Goal: Transaction & Acquisition: Purchase product/service

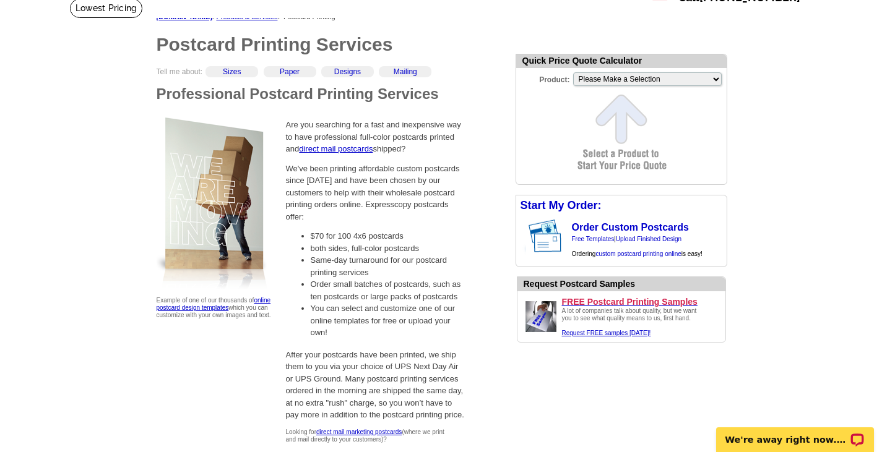
scroll to position [90, 0]
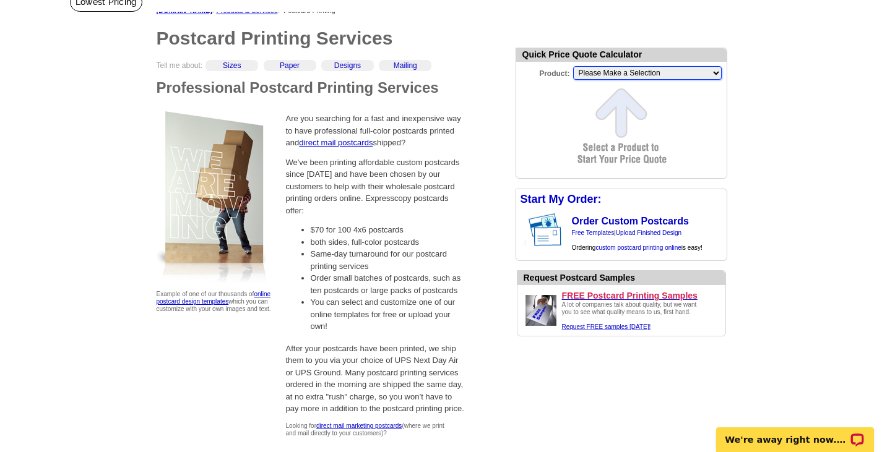
click at [615, 72] on select "Please Make a Selection Jumbo Postcard (5.5" x 8.5") Regular Postcard (4.25" x …" at bounding box center [647, 73] width 148 height 14
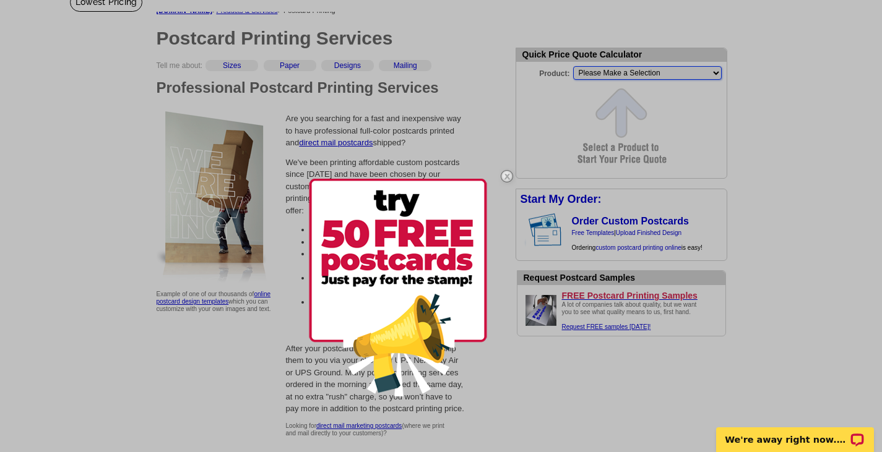
select select "1"
click at [573, 67] on select "Please Make a Selection Jumbo Postcard (5.5" x 8.5") Regular Postcard (4.25" x …" at bounding box center [647, 73] width 148 height 14
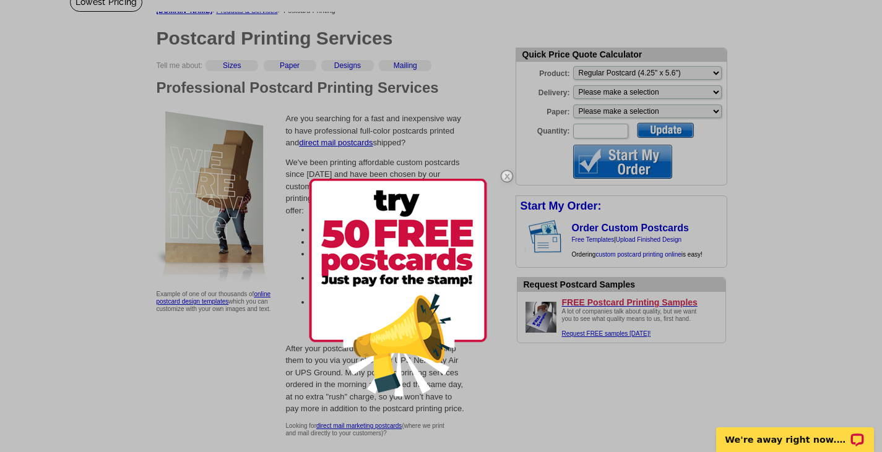
click at [506, 171] on img at bounding box center [507, 176] width 36 height 36
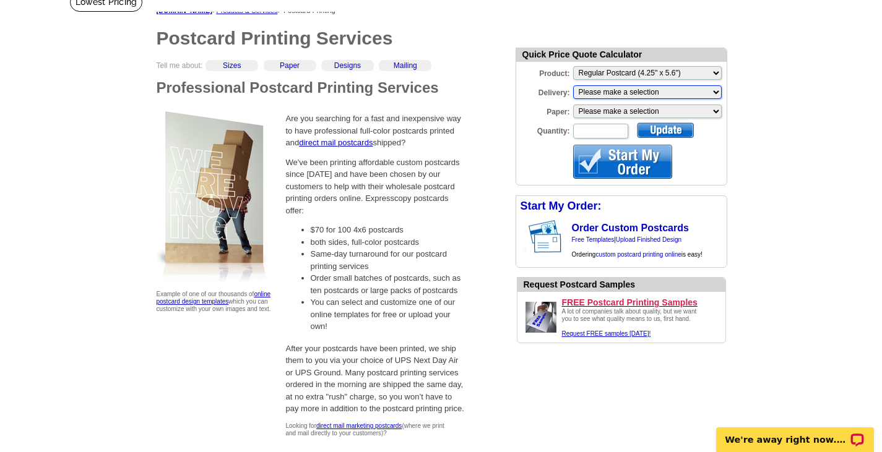
click at [612, 88] on select "Please make a selection Print + Address+USPS First Class Print-Only+Shipped To …" at bounding box center [647, 92] width 148 height 14
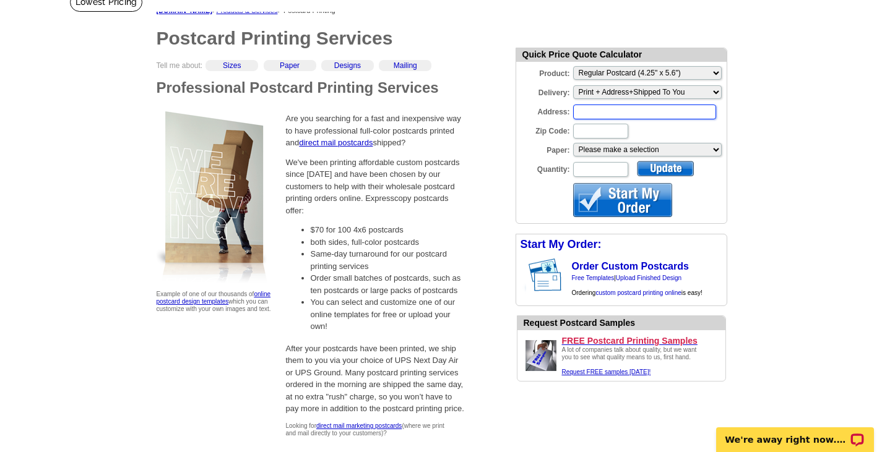
click at [583, 115] on input "Address:" at bounding box center [644, 112] width 143 height 15
click at [600, 145] on select "Please make a selection Recyclable Board Uncoated Cover Stock" at bounding box center [647, 150] width 148 height 14
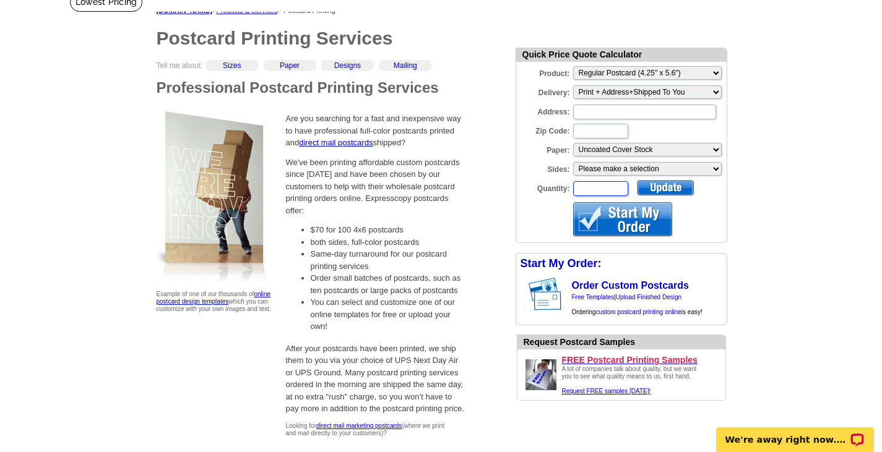
click at [597, 190] on input "Quantity:" at bounding box center [600, 188] width 55 height 15
click at [599, 301] on link "Free Templates" at bounding box center [593, 297] width 43 height 7
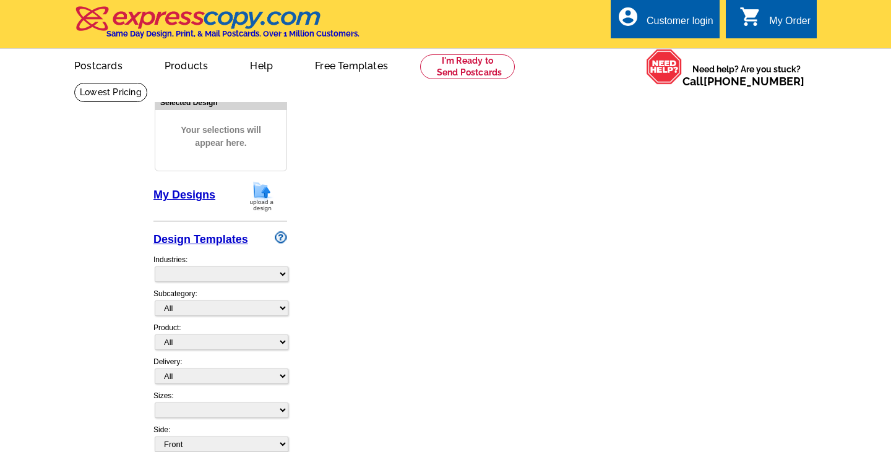
select select "1"
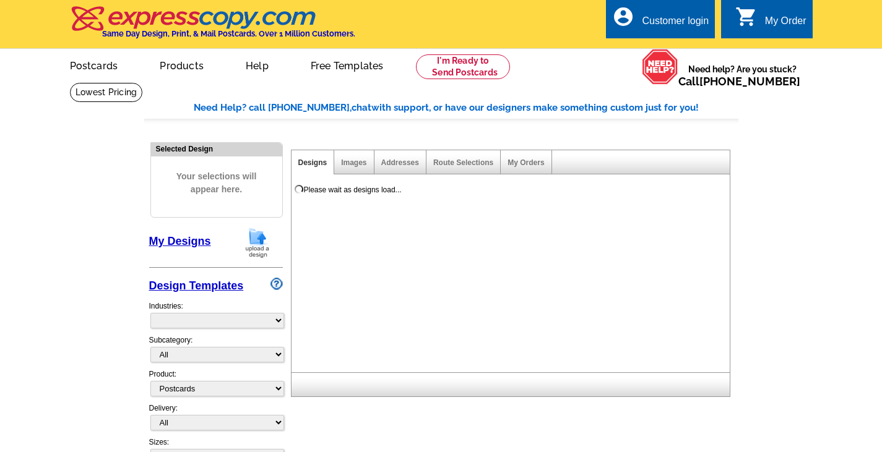
select select "971"
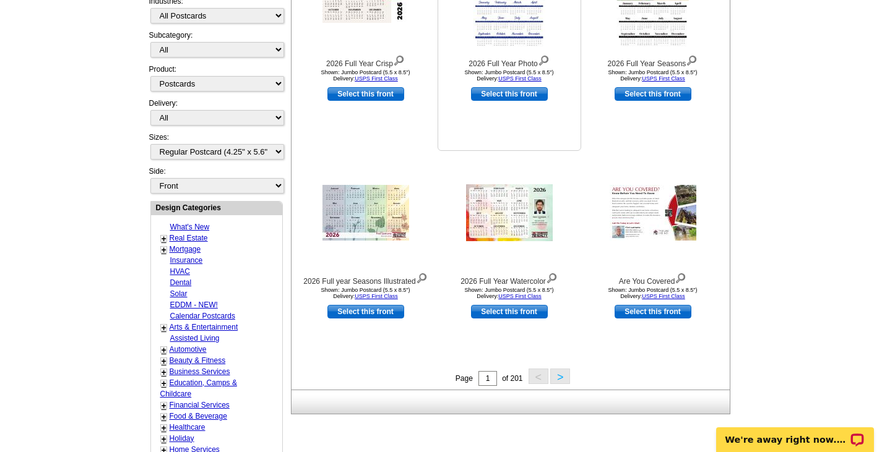
scroll to position [296, 0]
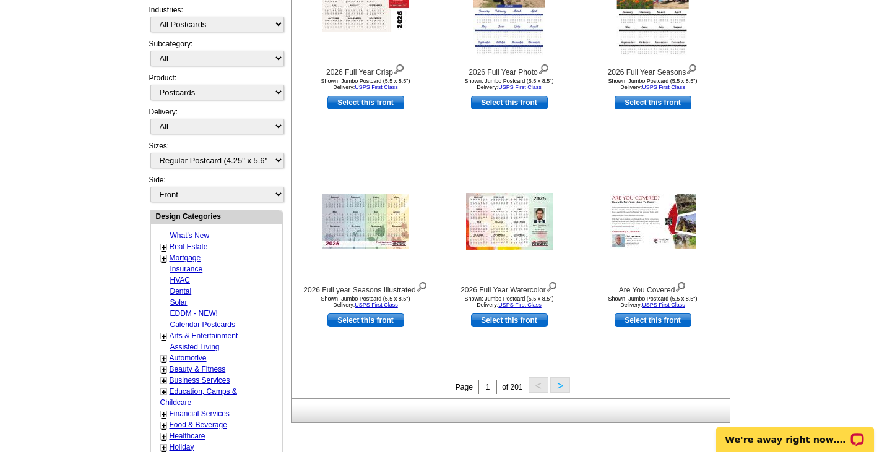
click at [562, 384] on button ">" at bounding box center [560, 384] width 20 height 15
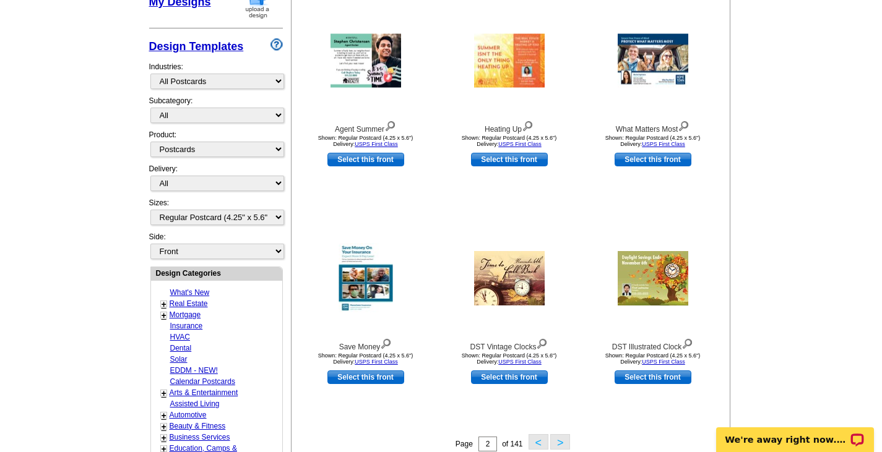
scroll to position [241, 0]
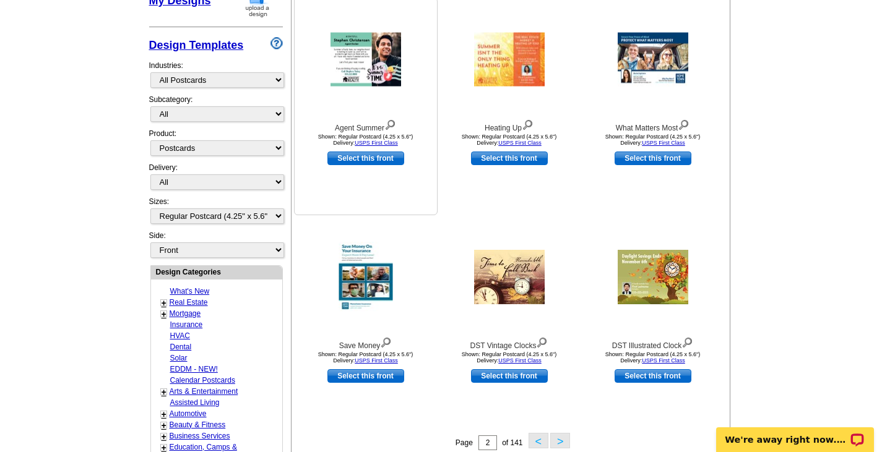
click at [361, 67] on img at bounding box center [365, 60] width 71 height 54
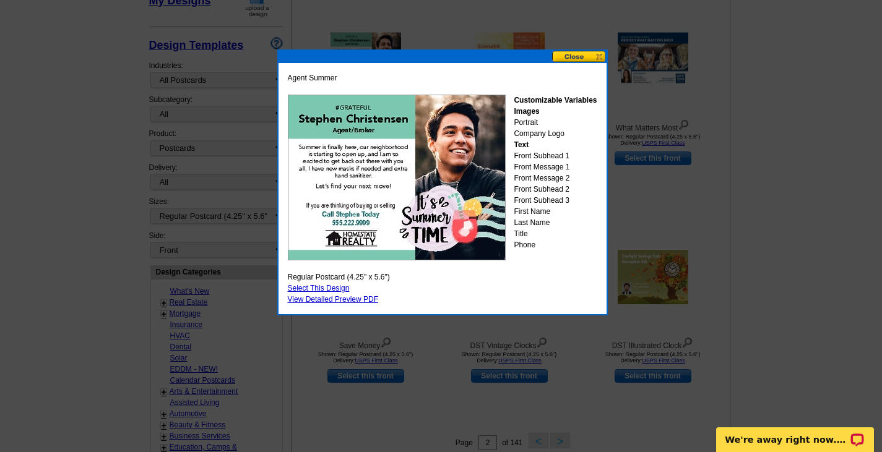
click at [340, 287] on link "Select This Design" at bounding box center [319, 288] width 62 height 9
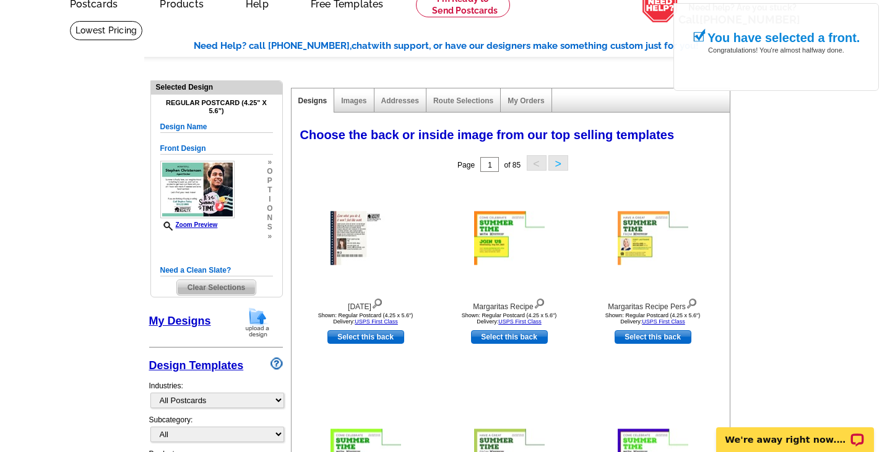
scroll to position [60, 0]
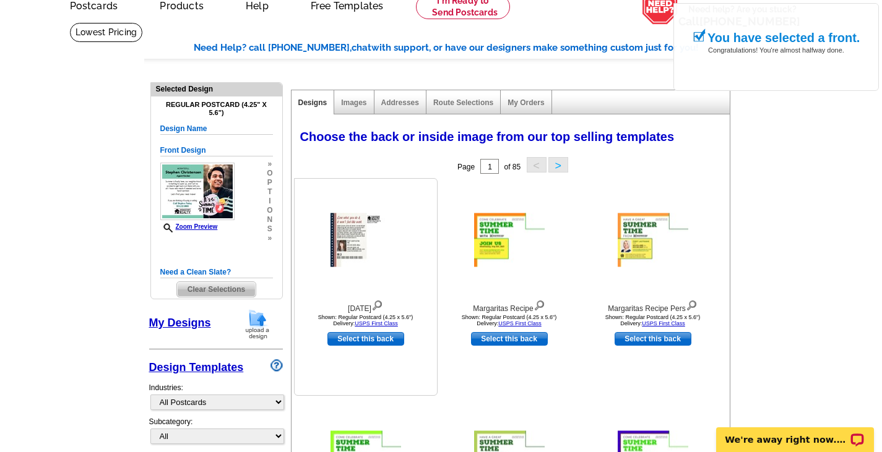
click at [395, 234] on img at bounding box center [365, 240] width 71 height 54
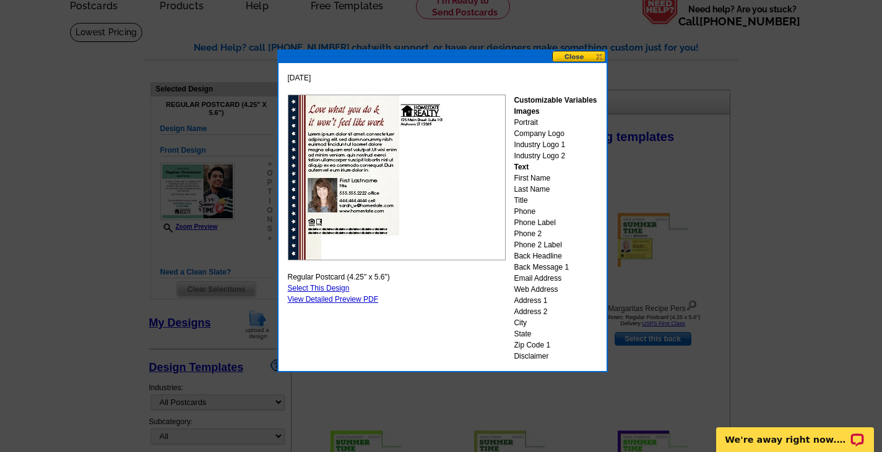
click at [337, 290] on link "Select This Design" at bounding box center [319, 288] width 62 height 9
select select "front"
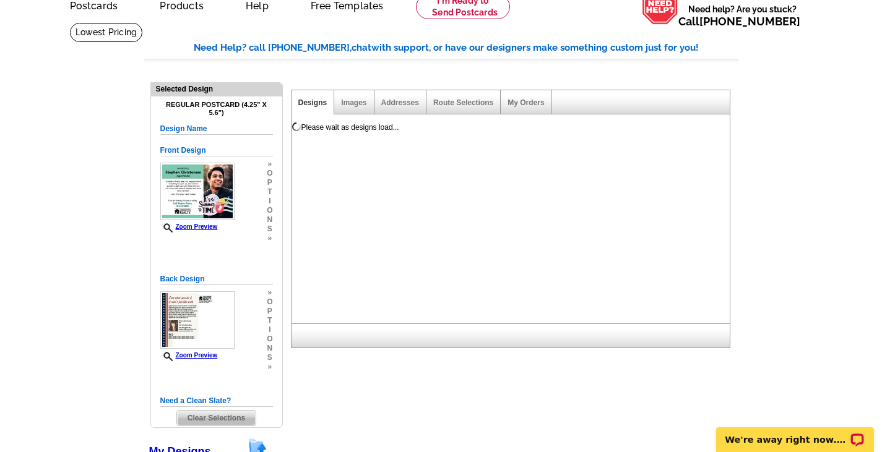
scroll to position [161, 0]
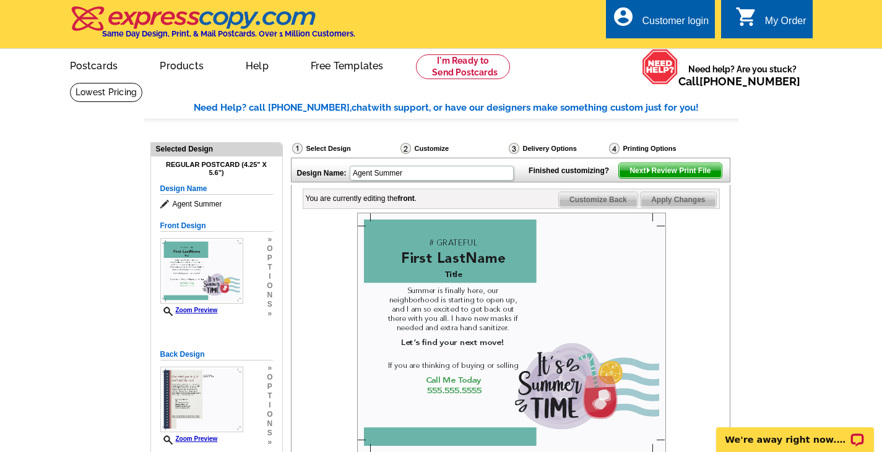
click at [642, 178] on span "Next Review Print File" at bounding box center [670, 170] width 102 height 15
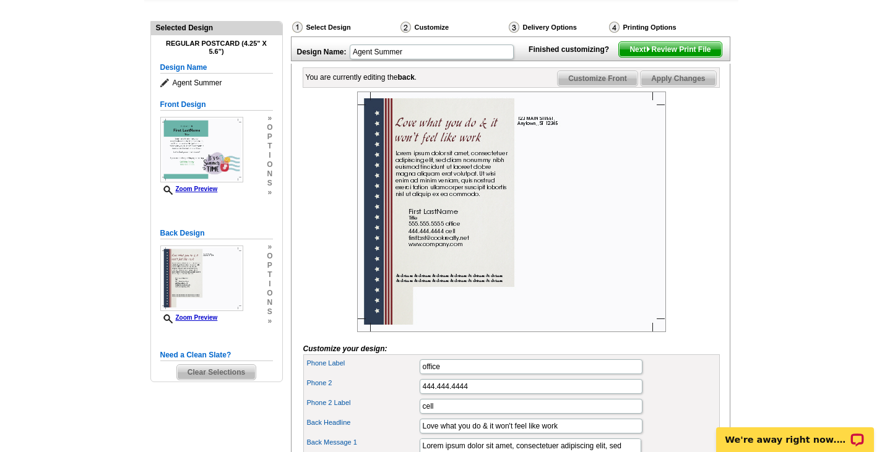
scroll to position [81, 0]
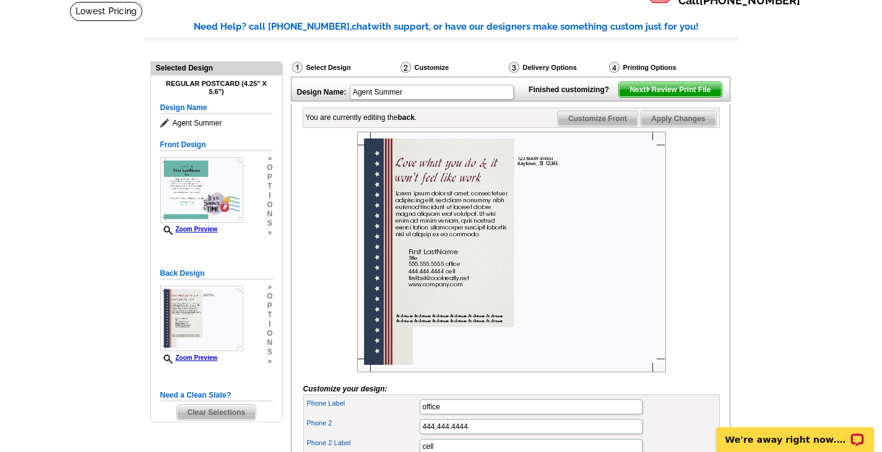
click at [685, 97] on span "Next Review Print File" at bounding box center [670, 89] width 102 height 15
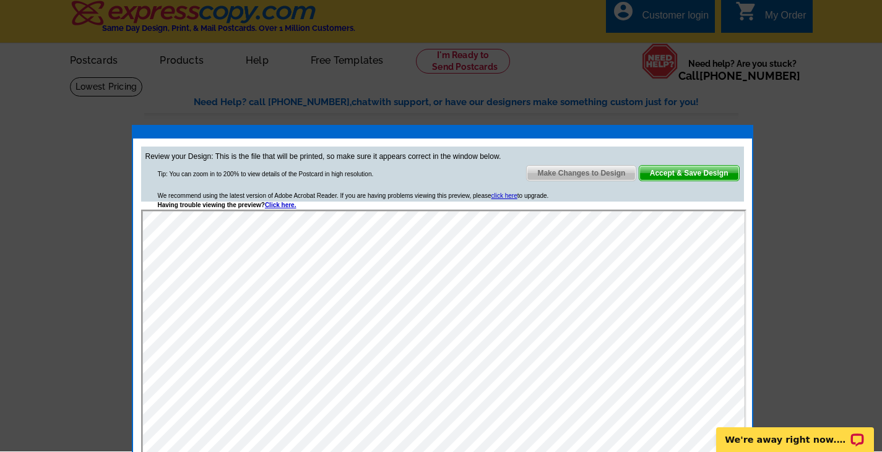
scroll to position [4, 0]
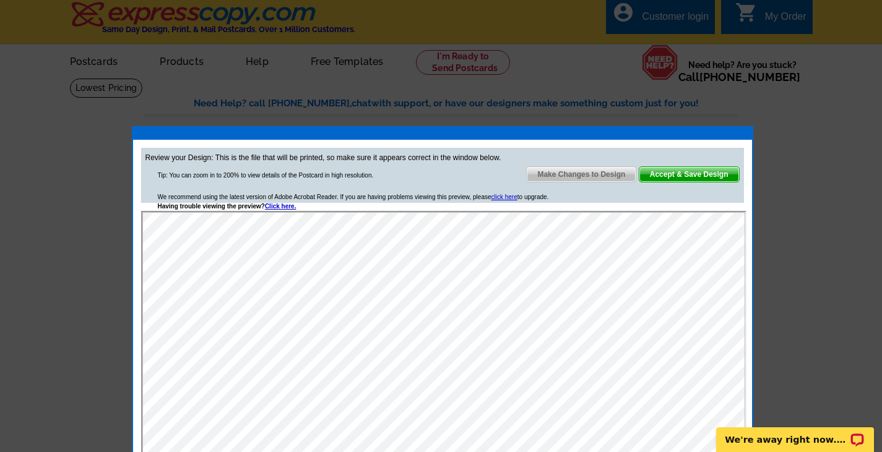
click at [669, 174] on span "Accept & Save Design" at bounding box center [689, 174] width 100 height 15
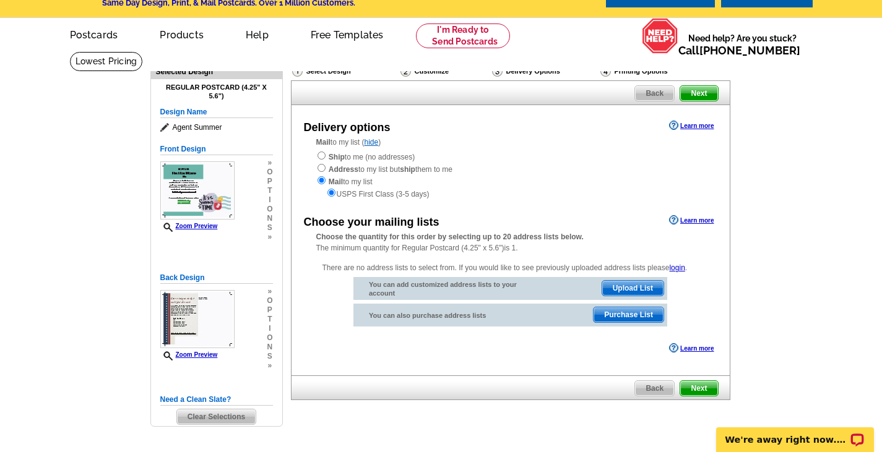
scroll to position [27, 0]
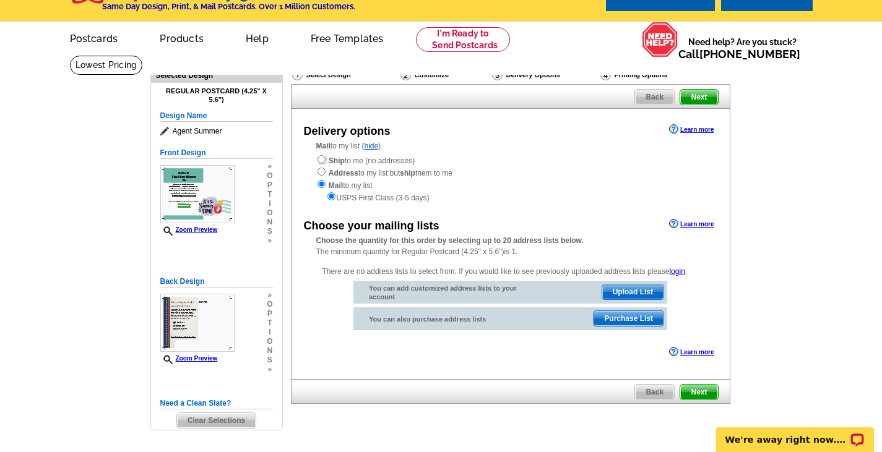
click at [322, 163] on input "radio" at bounding box center [321, 159] width 8 height 8
radio input "true"
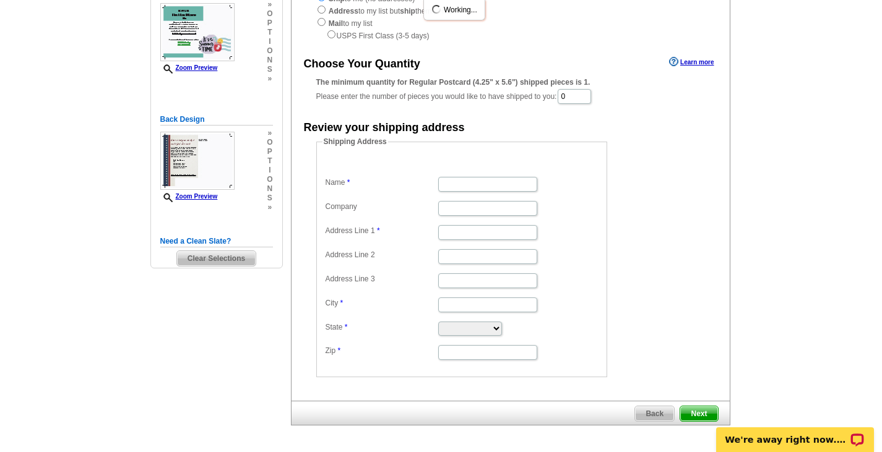
scroll to position [191, 0]
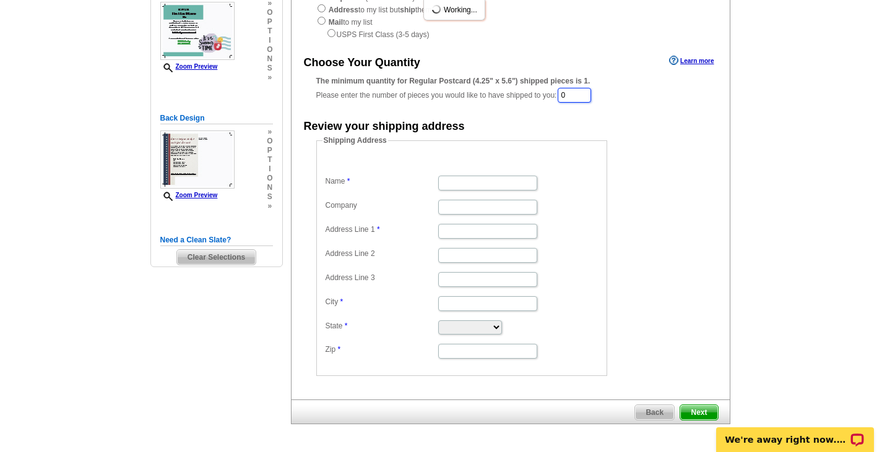
click at [585, 92] on input "0" at bounding box center [573, 95] width 33 height 15
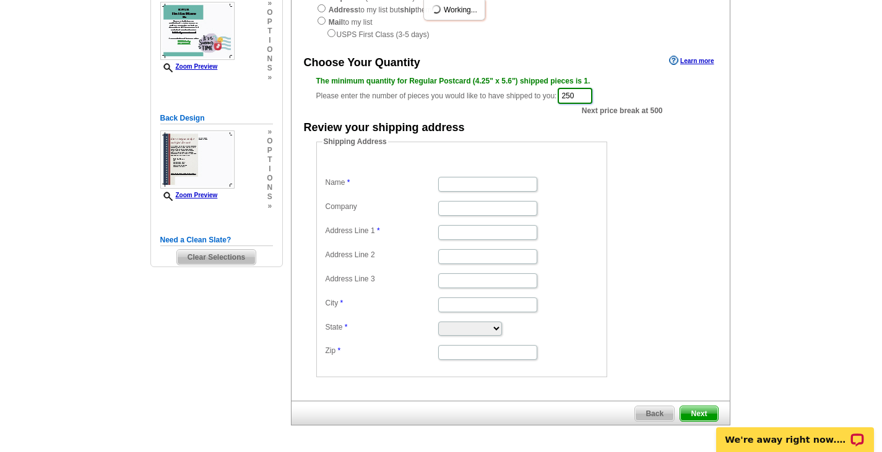
type input "250"
click at [676, 158] on form "Shipping Address Name Company Address Line 1 Address Line 2 Address Line 3 City…" at bounding box center [510, 256] width 389 height 241
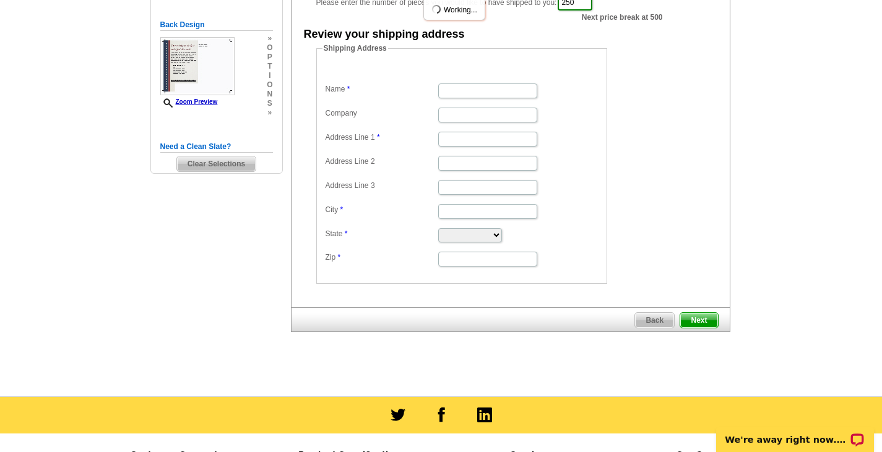
scroll to position [285, 0]
click at [483, 95] on input "Name" at bounding box center [487, 90] width 99 height 15
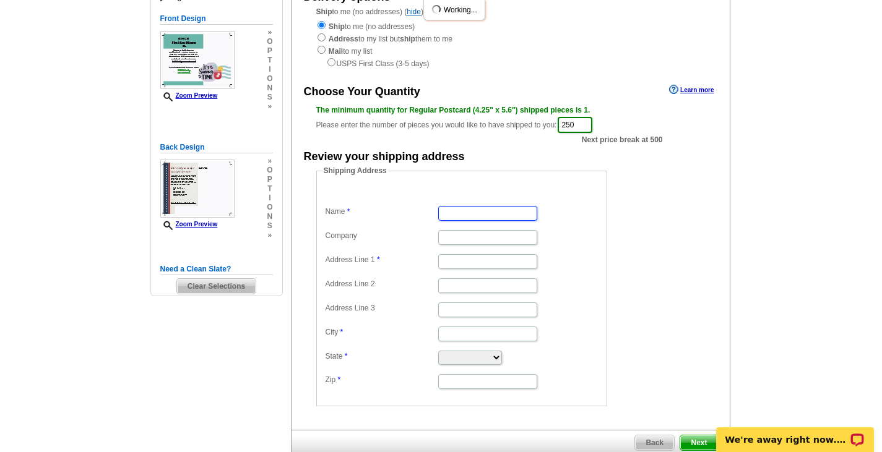
scroll to position [161, 0]
type input "Ava"
click at [469, 264] on input "Address Line 1" at bounding box center [487, 262] width 99 height 15
type input "1828 Barnes Circle"
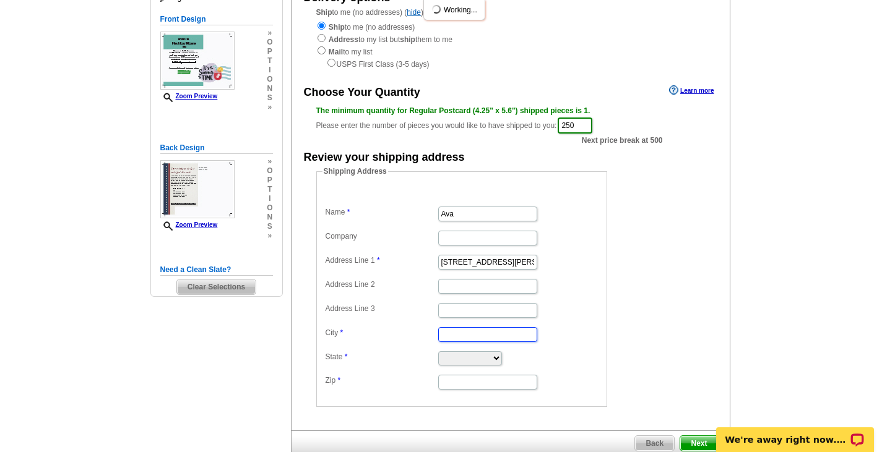
click at [476, 333] on input "City" at bounding box center [487, 334] width 99 height 15
type input "West Linn"
click at [480, 361] on select "Alabama Alaska Arizona Arkansas California Colorado Connecticut District of Col…" at bounding box center [470, 358] width 64 height 14
select select "OR"
click at [438, 353] on select "Alabama Alaska Arizona Arkansas California Colorado Connecticut District of Col…" at bounding box center [470, 358] width 64 height 14
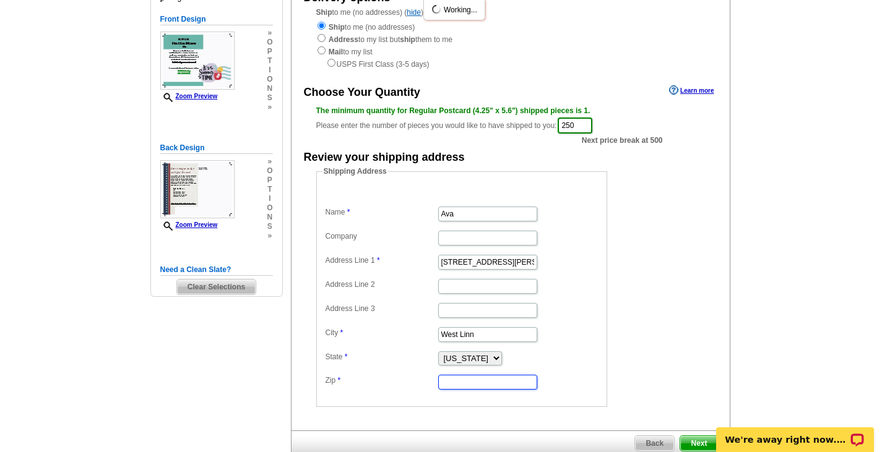
click at [463, 386] on input "Zip" at bounding box center [487, 382] width 99 height 15
type input "97068"
click at [702, 450] on span "Next" at bounding box center [698, 443] width 37 height 15
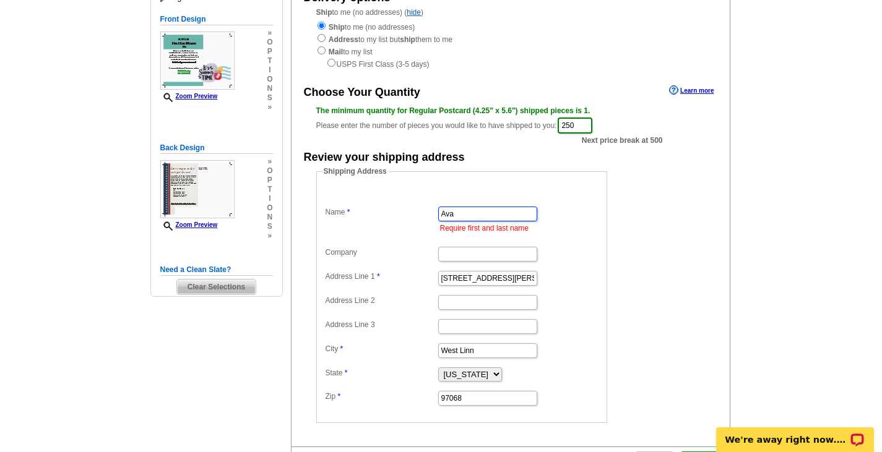
click at [518, 213] on input "Ava" at bounding box center [487, 214] width 99 height 15
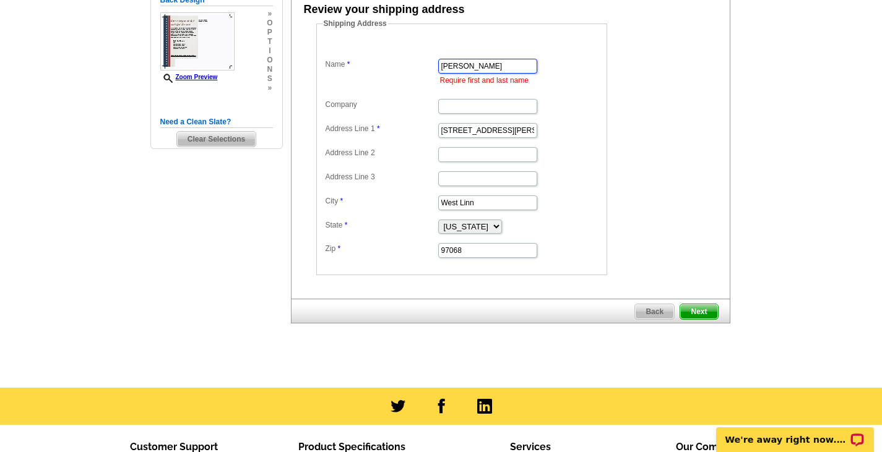
scroll to position [324, 0]
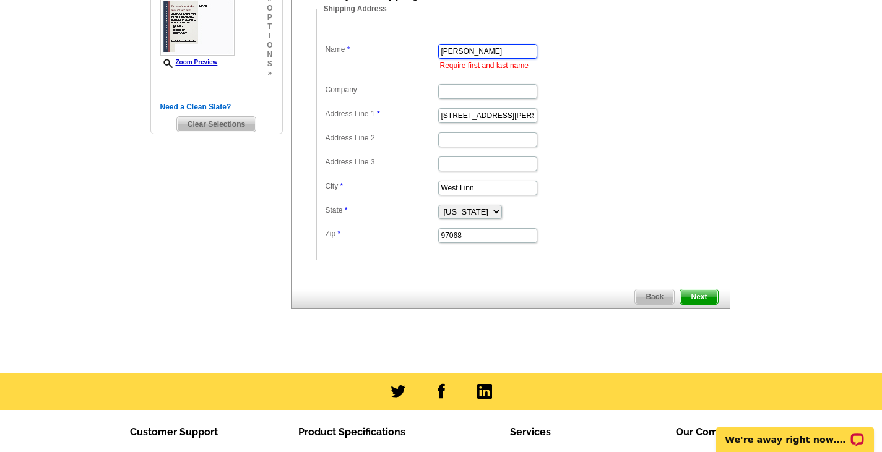
type input "Ava Wu"
click at [708, 294] on span "Next" at bounding box center [698, 297] width 37 height 15
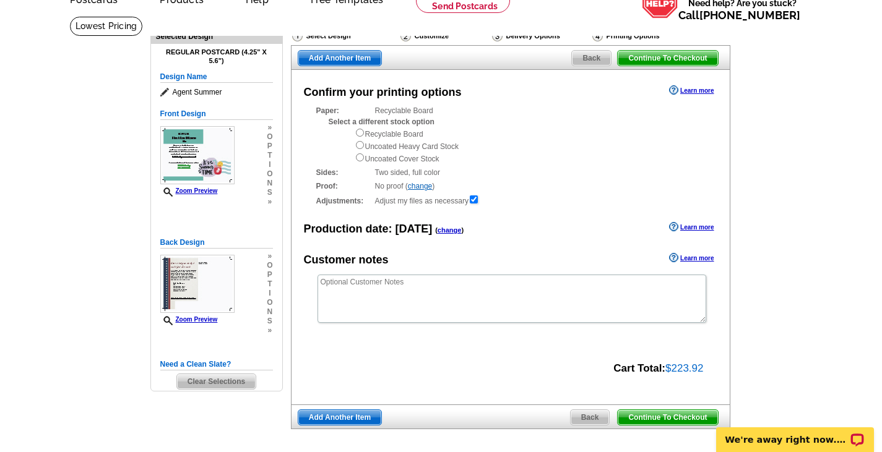
scroll to position [67, 0]
click at [358, 160] on input "radio" at bounding box center [360, 157] width 8 height 8
radio input "true"
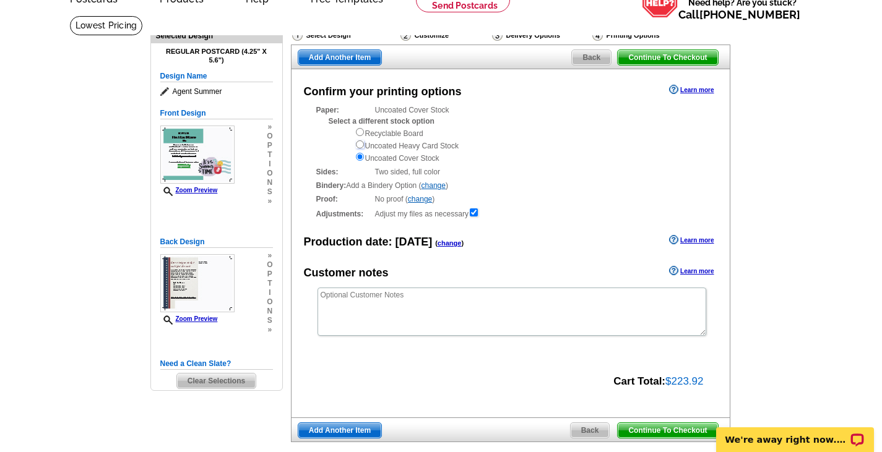
click at [358, 144] on input "radio" at bounding box center [360, 144] width 8 height 8
radio input "true"
